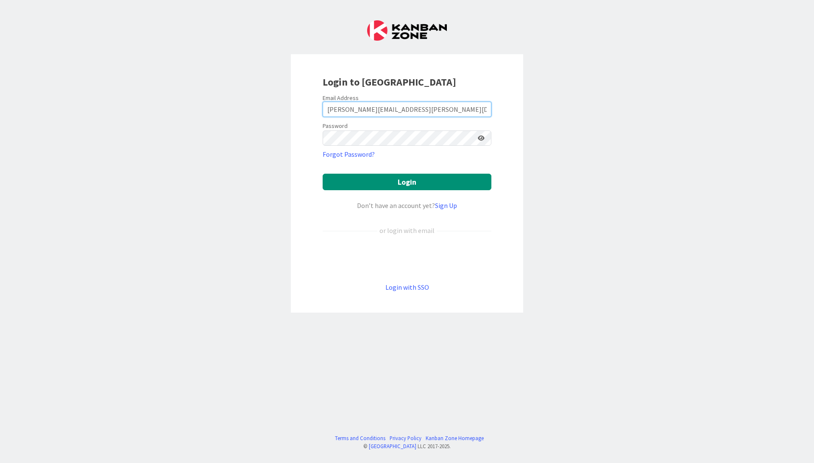
type input "[PERSON_NAME][EMAIL_ADDRESS][PERSON_NAME][DOMAIN_NAME]"
click at [407, 182] on button "Login" at bounding box center [406, 182] width 169 height 17
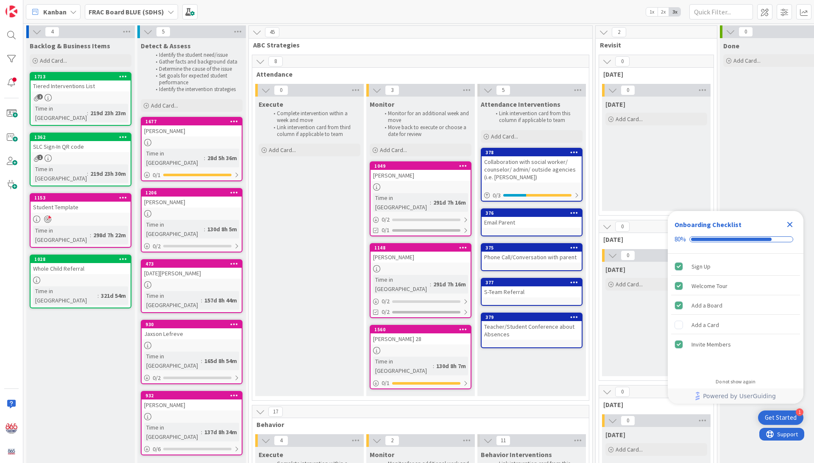
click at [792, 226] on icon "Close Checklist" at bounding box center [790, 225] width 6 height 6
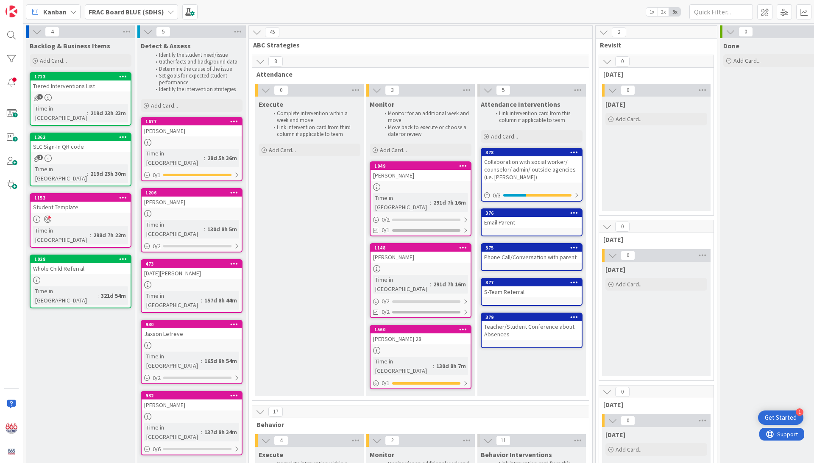
click at [64, 144] on link "1362 SLC Sign-In QR code 1 Time in [GEOGRAPHIC_DATA] : 219d 23h 30m" at bounding box center [81, 160] width 102 height 54
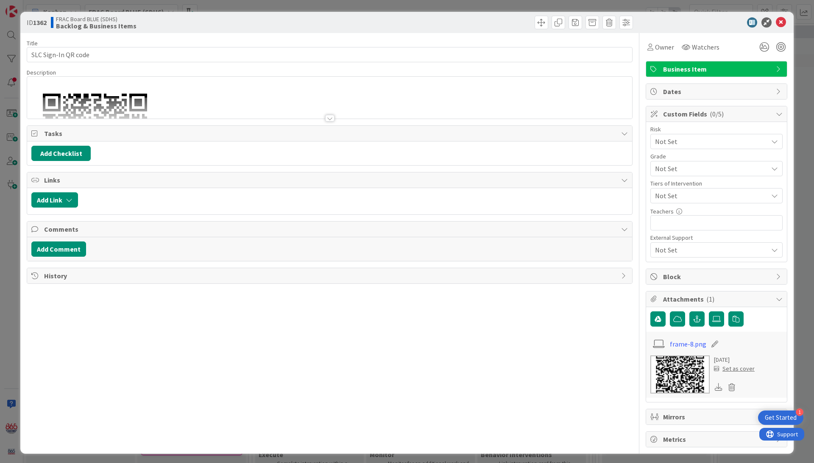
click at [334, 121] on div "Title 19 / 128 SLC Sign-In QR code Description [URL][DOMAIN_NAME] Owner Watcher…" at bounding box center [330, 240] width 606 height 414
click at [329, 119] on div at bounding box center [329, 118] width 9 height 7
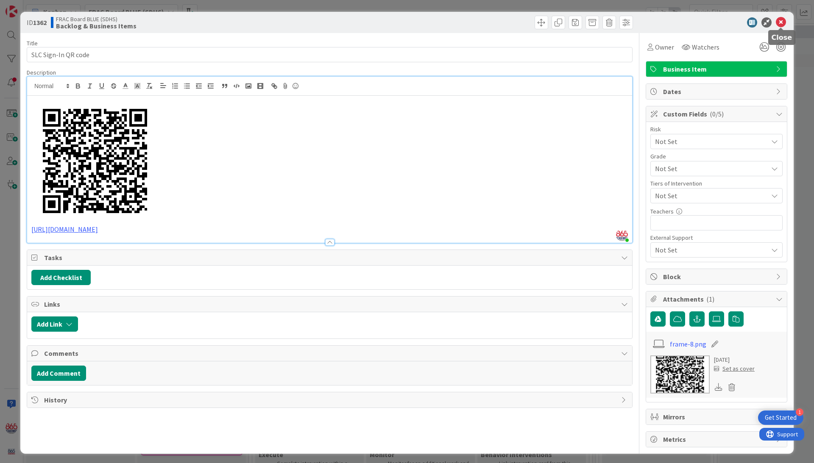
click at [778, 20] on icon at bounding box center [780, 22] width 10 height 10
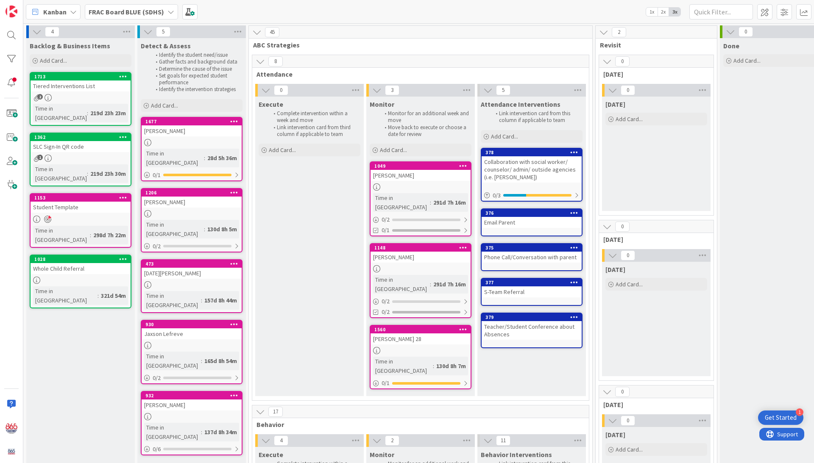
click at [85, 215] on div at bounding box center [81, 219] width 100 height 8
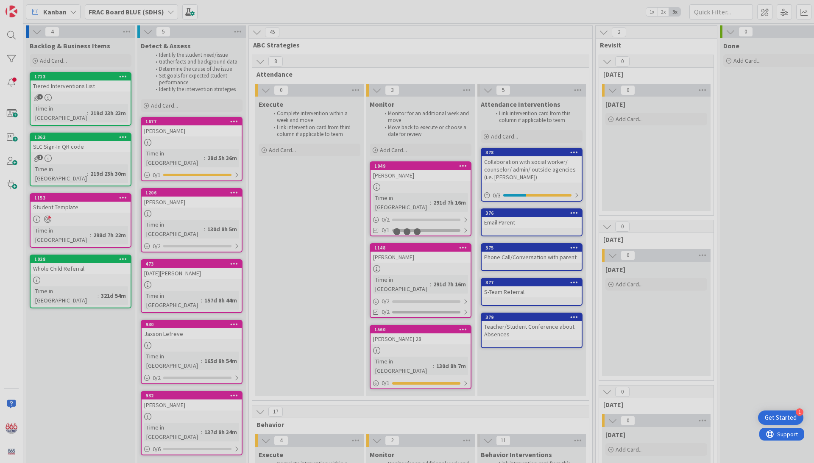
click at [85, 200] on div at bounding box center [407, 231] width 814 height 463
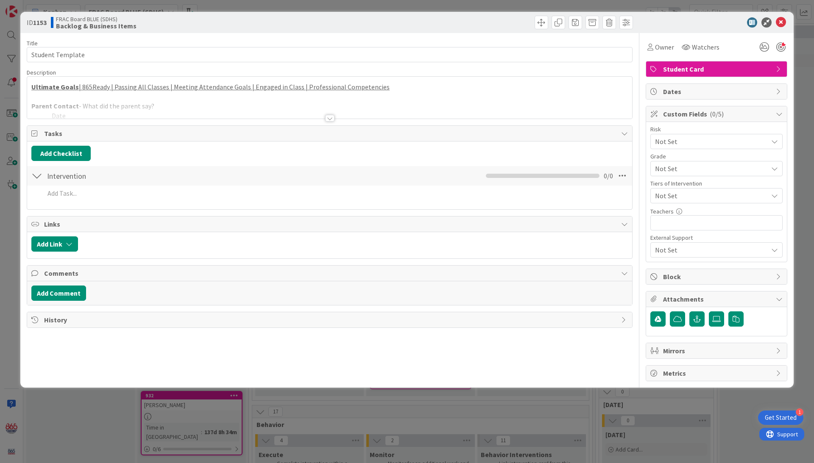
click at [329, 118] on div at bounding box center [329, 118] width 9 height 7
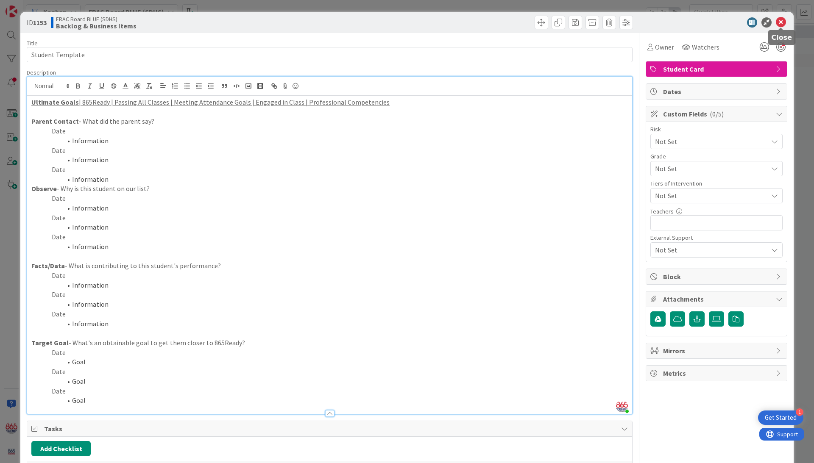
click at [781, 19] on icon at bounding box center [780, 22] width 10 height 10
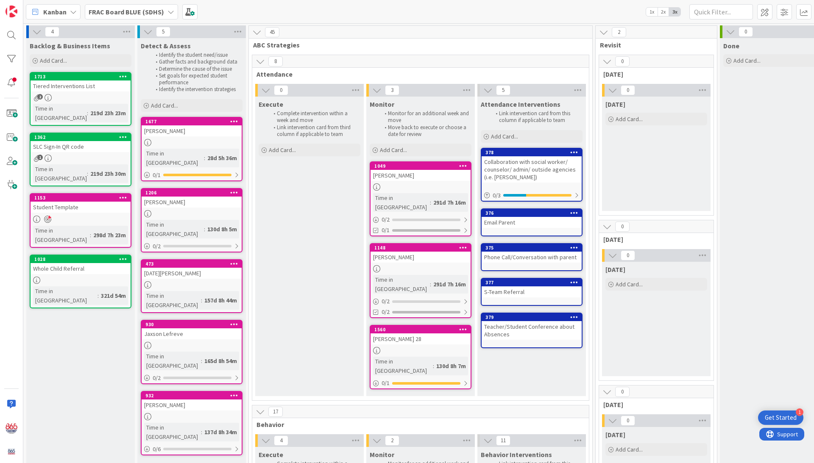
click at [179, 129] on div "[PERSON_NAME]" at bounding box center [192, 130] width 100 height 11
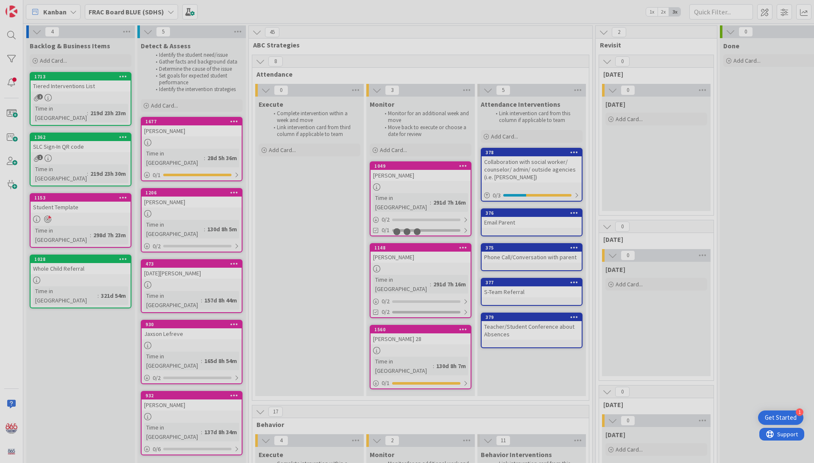
click at [179, 129] on div at bounding box center [407, 231] width 814 height 463
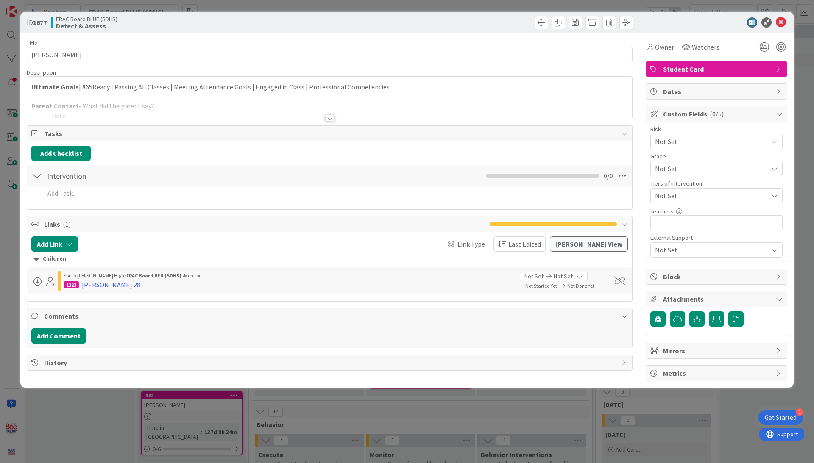
click at [328, 115] on div at bounding box center [329, 118] width 9 height 7
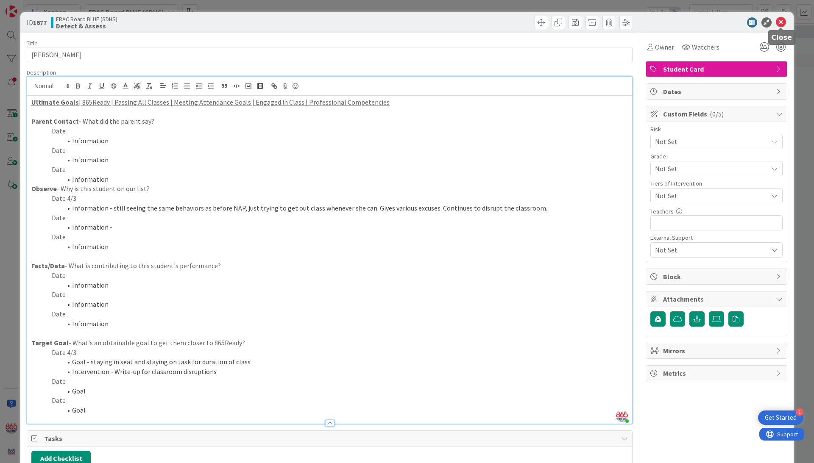
click at [781, 26] on icon at bounding box center [780, 22] width 10 height 10
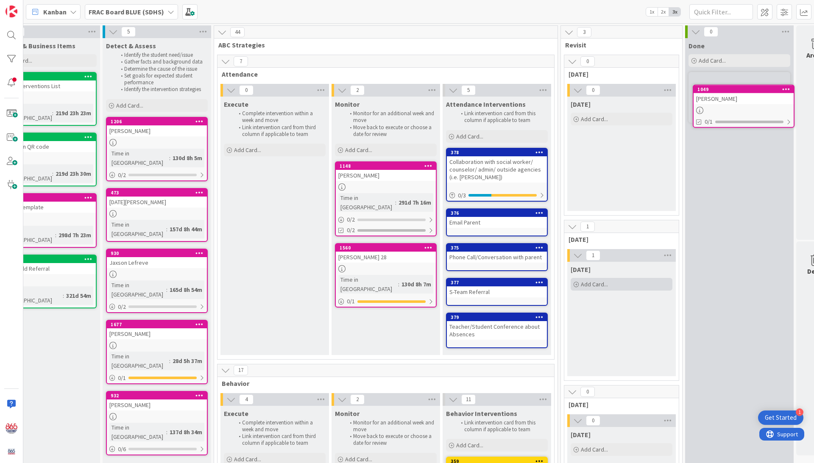
scroll to position [0, 63]
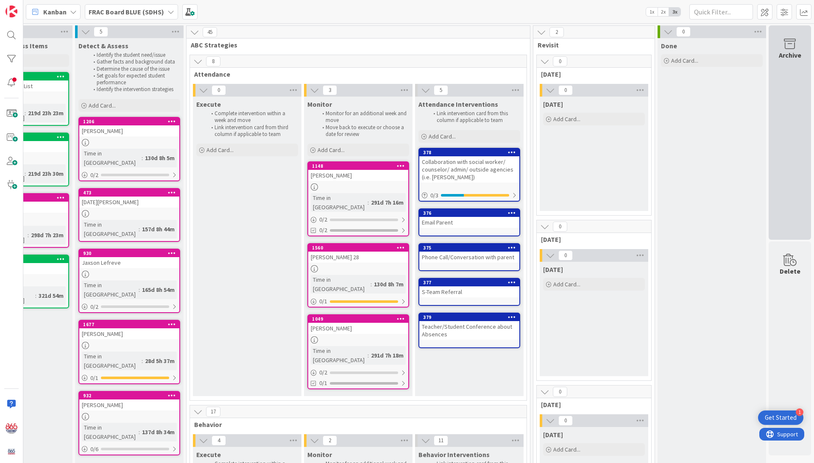
click at [791, 55] on div "Archive" at bounding box center [789, 55] width 22 height 10
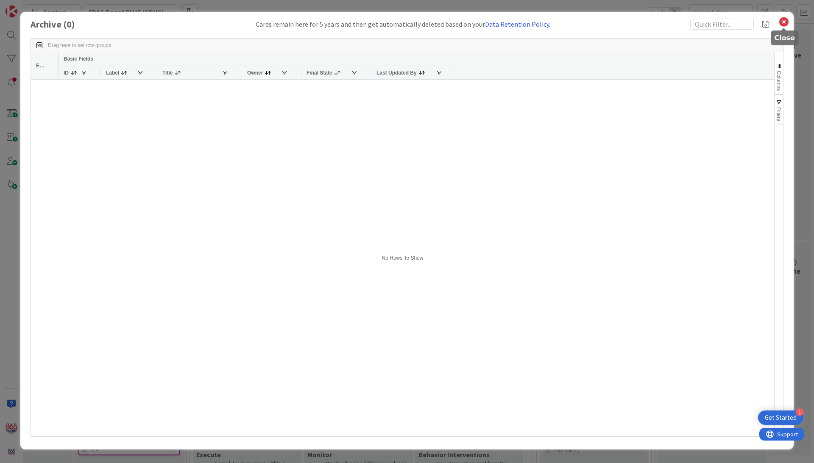
click at [786, 19] on icon at bounding box center [783, 22] width 11 height 12
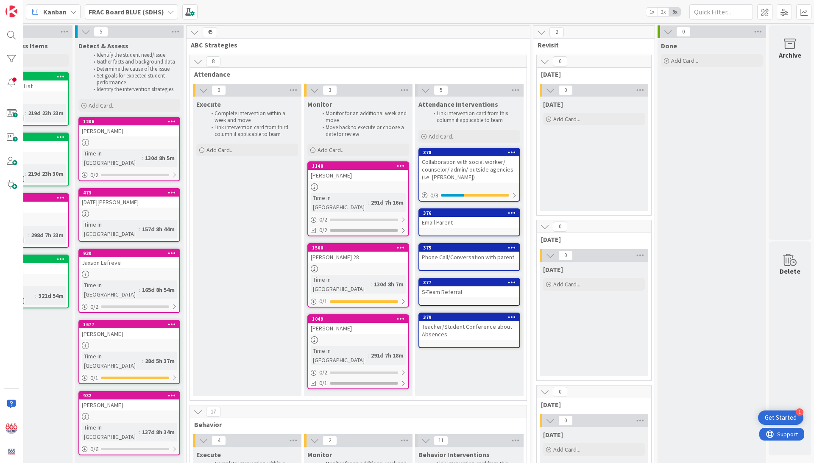
click at [168, 13] on icon at bounding box center [170, 11] width 7 height 7
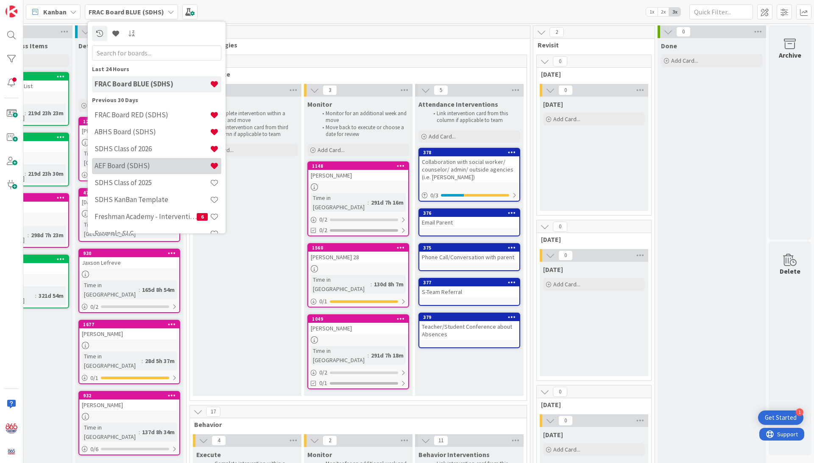
click at [125, 167] on h4 "AEF Board (SDHS)" at bounding box center [151, 165] width 115 height 8
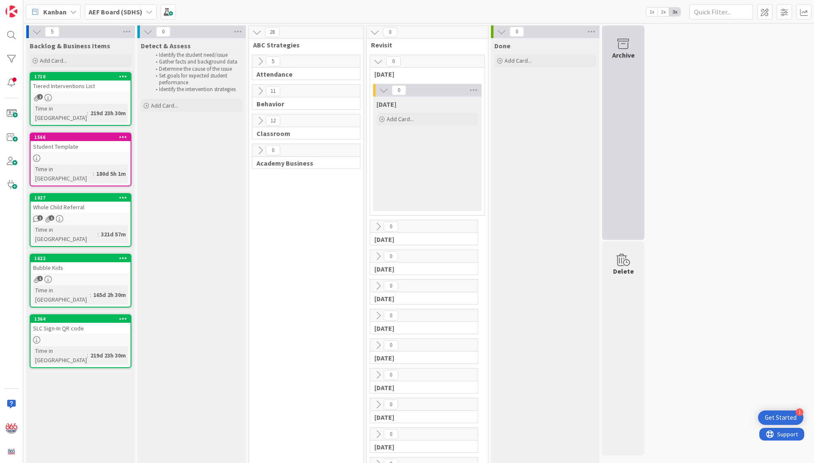
click at [633, 51] on div "Archive" at bounding box center [623, 55] width 22 height 10
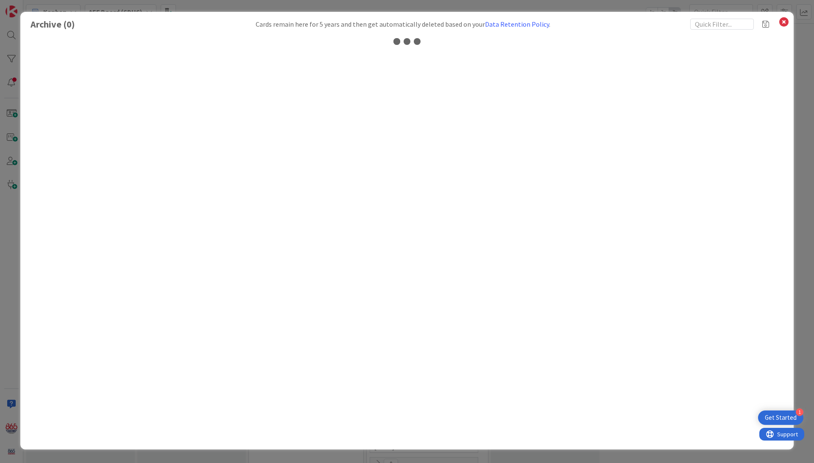
click at [633, 51] on div at bounding box center [407, 238] width 753 height 416
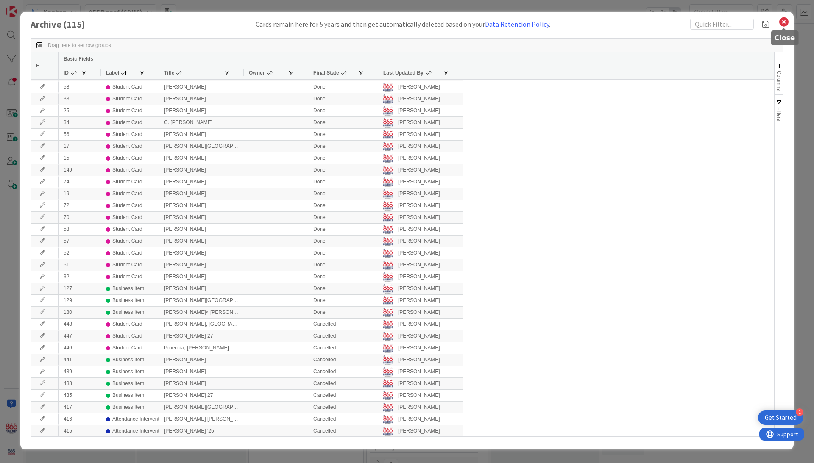
click at [784, 22] on icon at bounding box center [783, 22] width 11 height 12
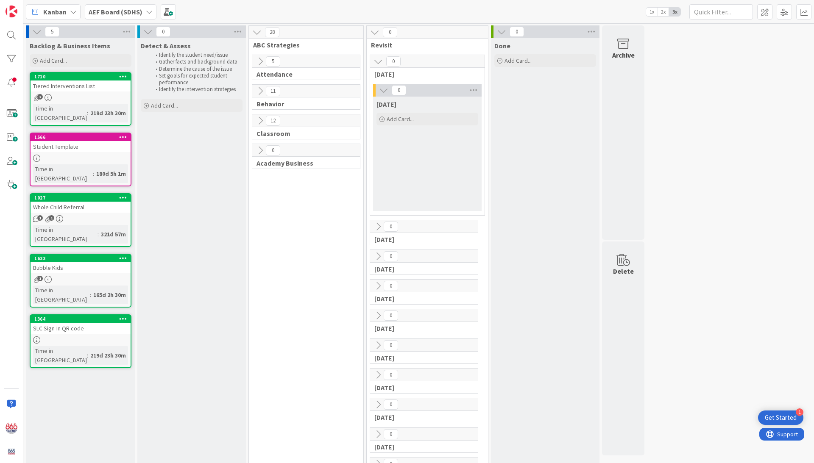
click at [150, 12] on icon at bounding box center [149, 11] width 7 height 7
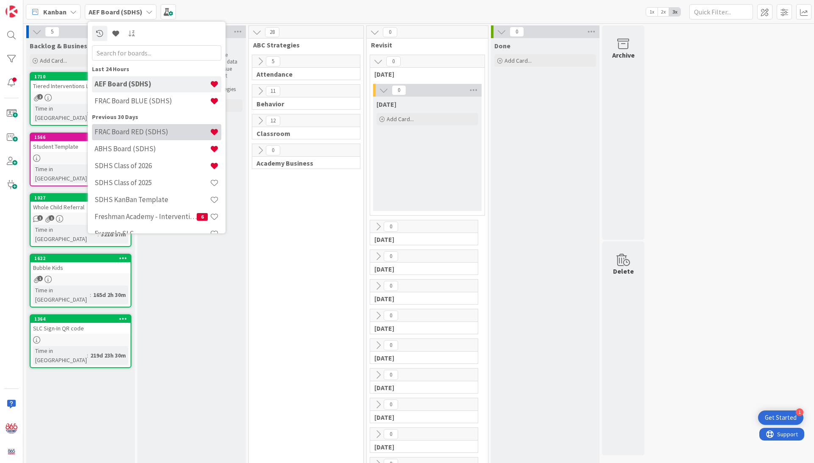
click at [126, 131] on h4 "FRAC Board RED (SDHS)" at bounding box center [151, 132] width 115 height 8
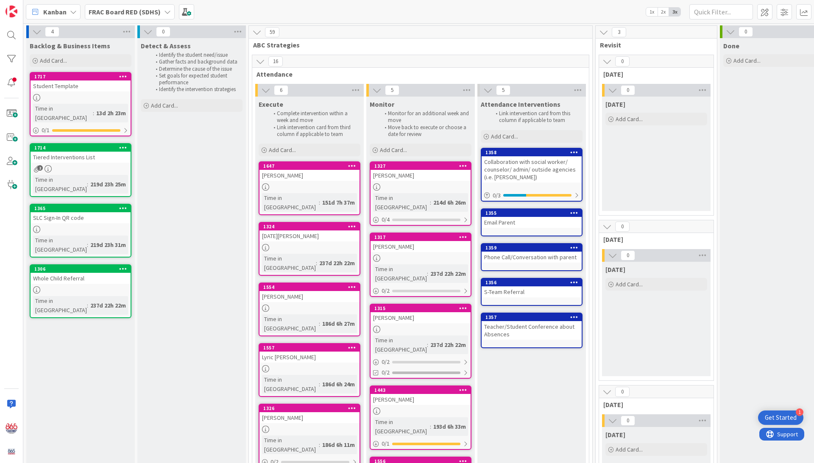
click at [167, 10] on icon at bounding box center [167, 11] width 7 height 7
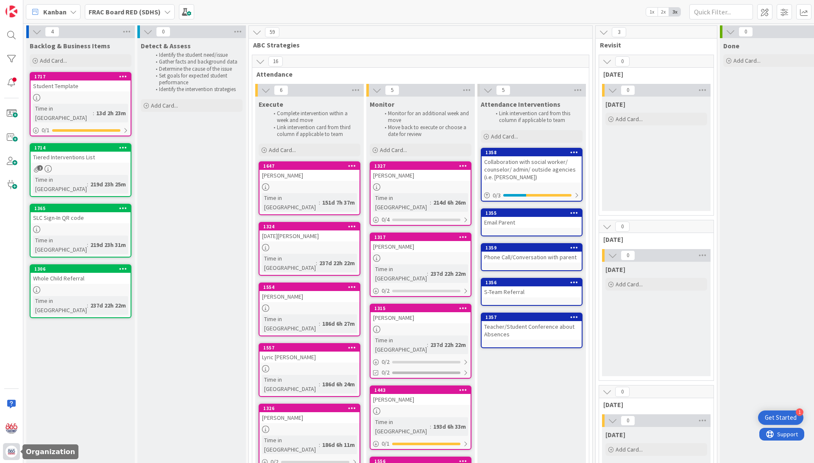
click at [10, 453] on img at bounding box center [12, 452] width 12 height 12
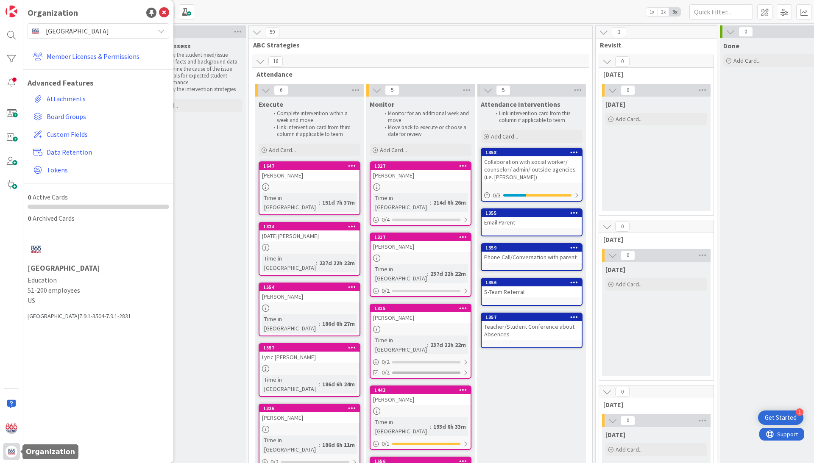
click at [10, 453] on img at bounding box center [12, 452] width 12 height 12
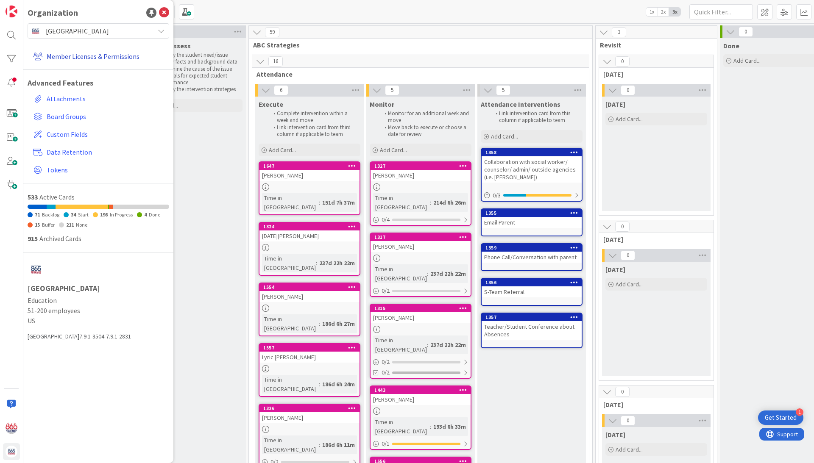
click at [107, 56] on link "Member Licenses & Permissions" at bounding box center [99, 56] width 139 height 15
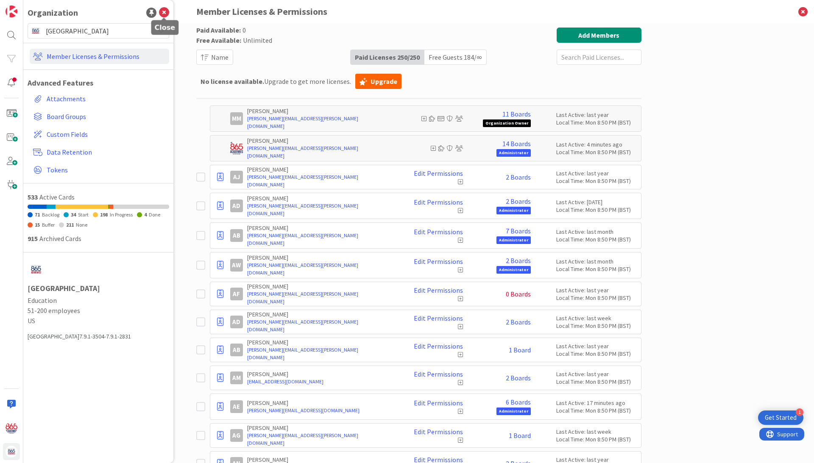
click at [165, 11] on icon at bounding box center [164, 13] width 10 height 10
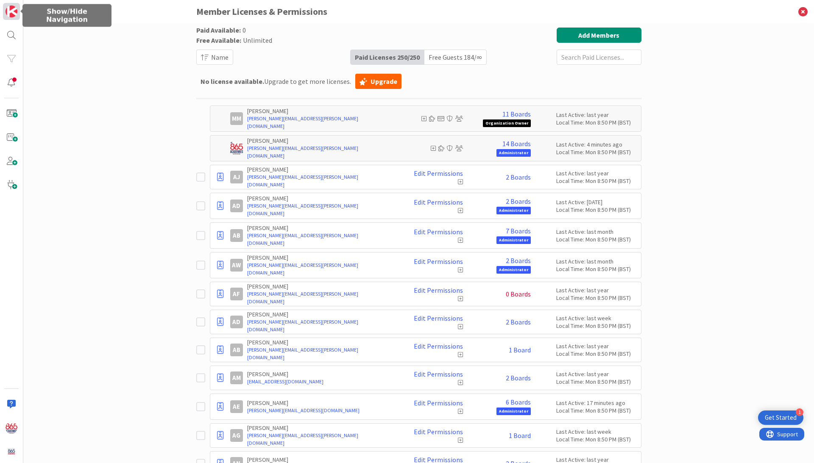
click at [11, 7] on img at bounding box center [12, 12] width 12 height 12
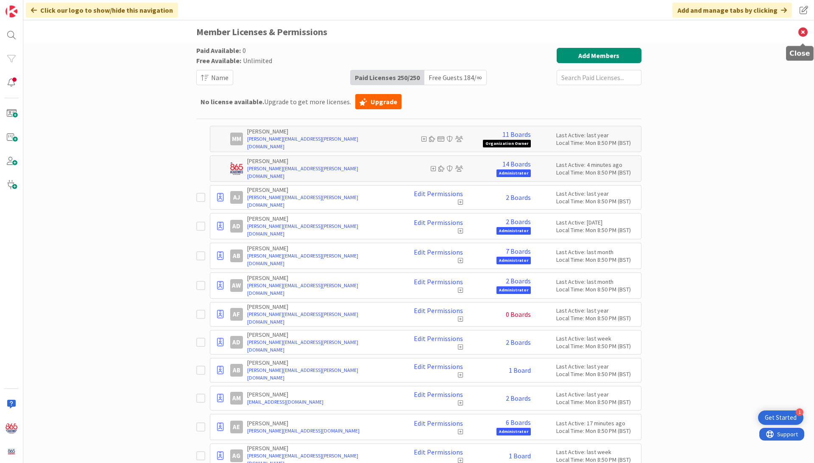
click at [806, 31] on icon at bounding box center [803, 31] width 22 height 23
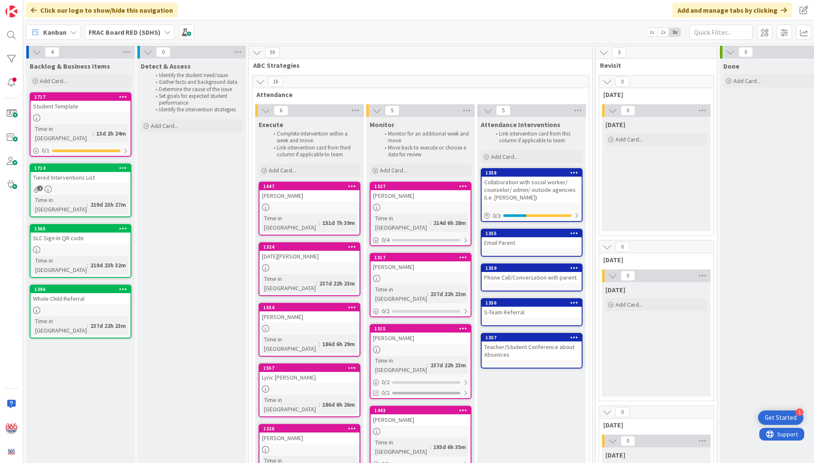
click at [164, 29] on icon at bounding box center [167, 32] width 7 height 7
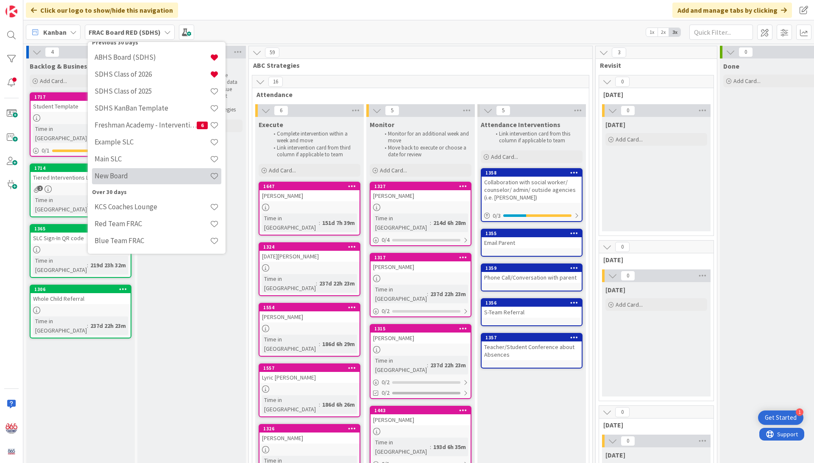
scroll to position [111, 0]
click at [115, 156] on h4 "Main SLC" at bounding box center [151, 160] width 115 height 8
